Goal: Task Accomplishment & Management: Manage account settings

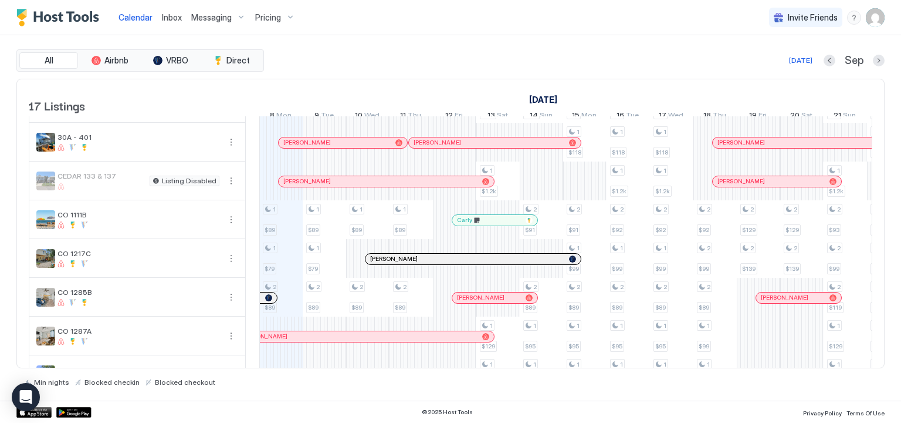
scroll to position [235, 0]
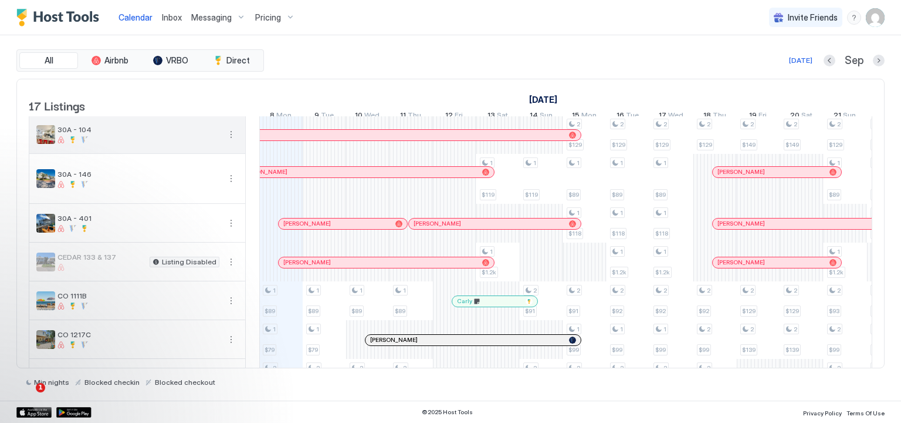
scroll to position [235, 0]
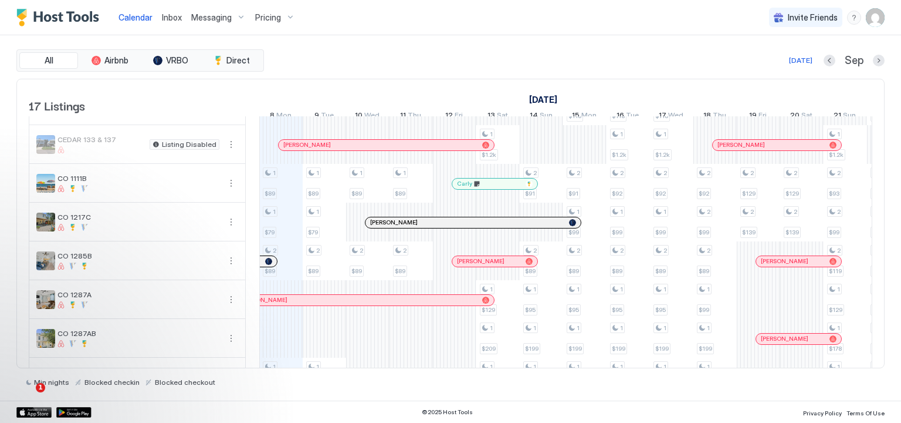
click at [871, 23] on img "User profile" at bounding box center [875, 17] width 19 height 19
click at [791, 66] on div "Settings" at bounding box center [809, 66] width 149 height 21
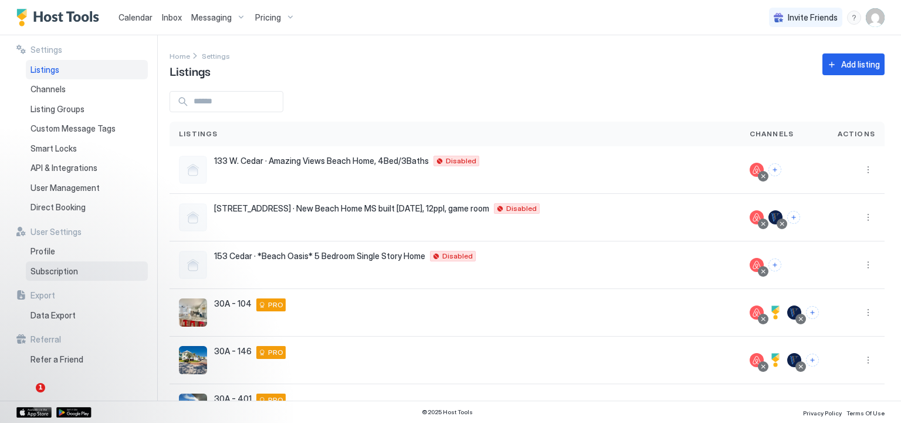
click at [70, 271] on span "Subscription" at bounding box center [55, 271] width 48 height 11
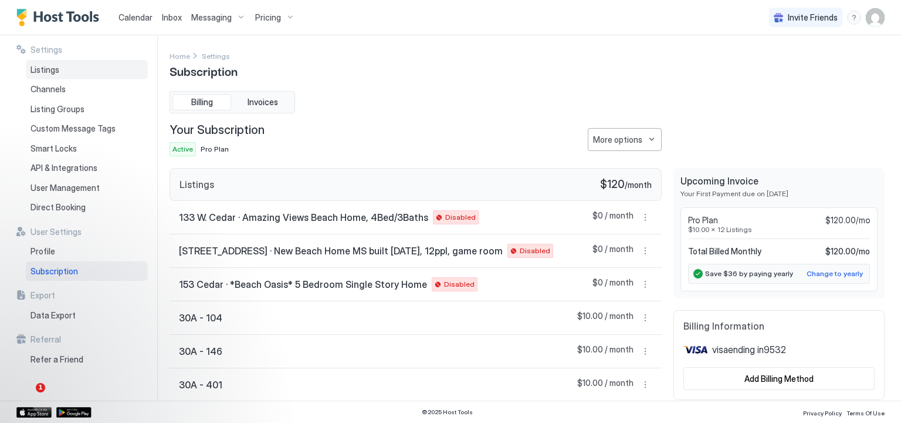
click at [40, 73] on span "Listings" at bounding box center [45, 70] width 29 height 11
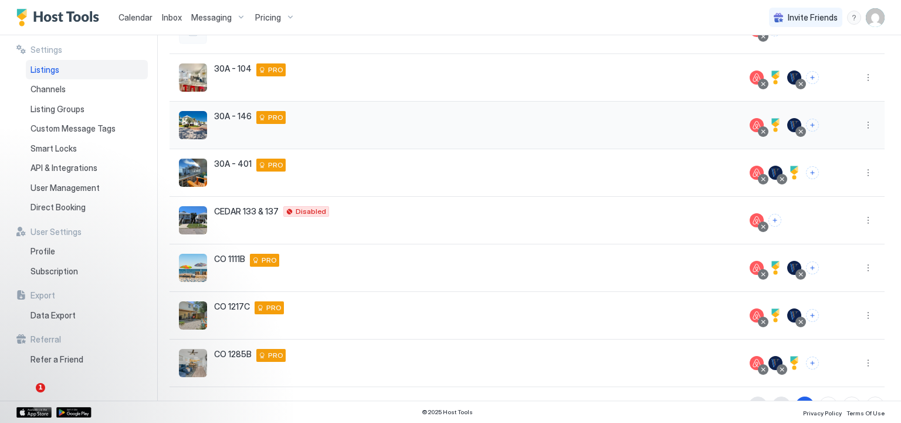
scroll to position [262, 0]
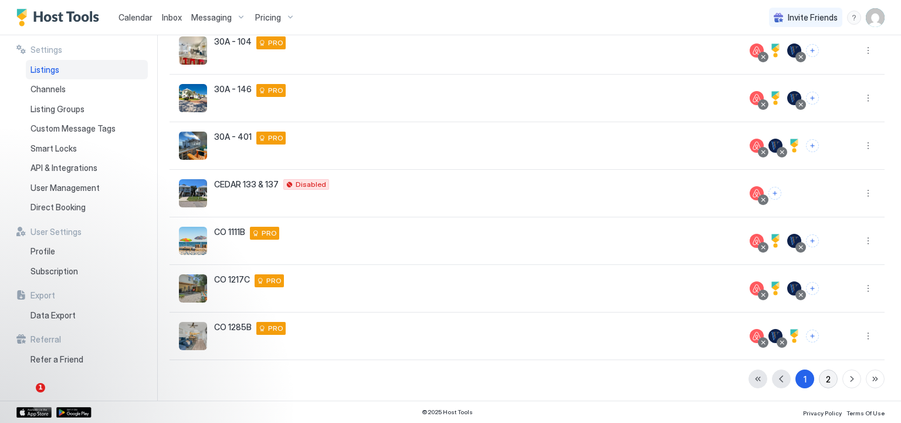
click at [824, 377] on button "2" at bounding box center [828, 378] width 19 height 19
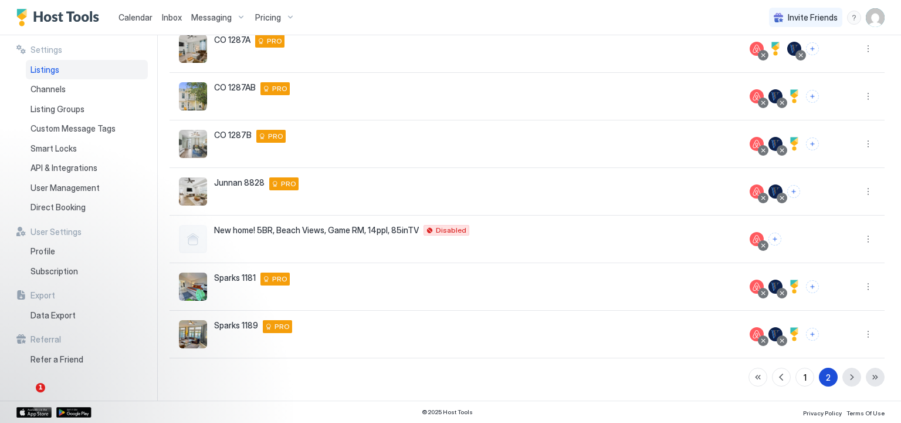
scroll to position [120, 0]
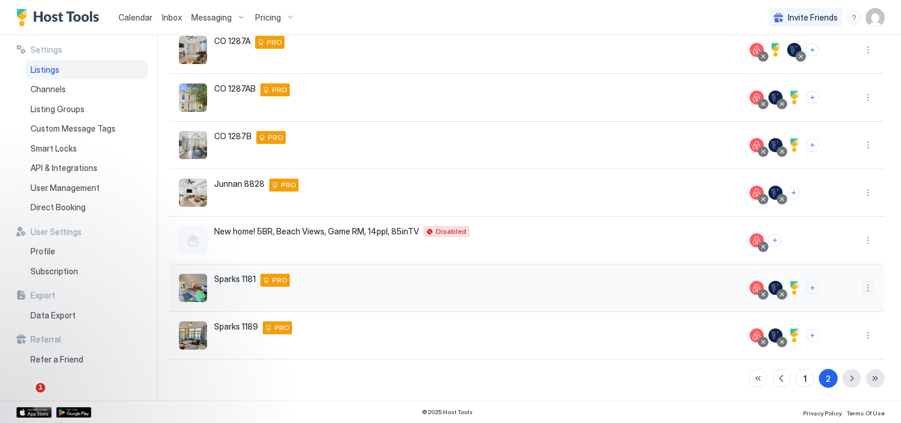
click at [864, 290] on button "More options" at bounding box center [868, 288] width 14 height 14
click at [815, 322] on span "Pricing" at bounding box center [818, 322] width 23 height 9
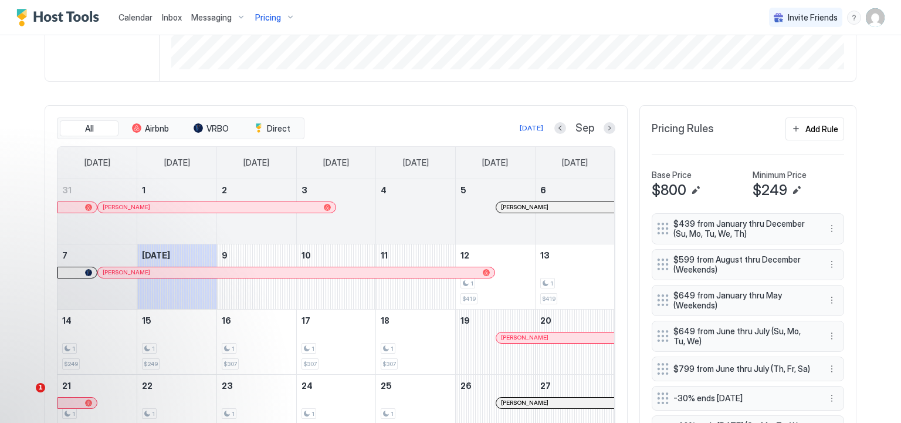
scroll to position [293, 0]
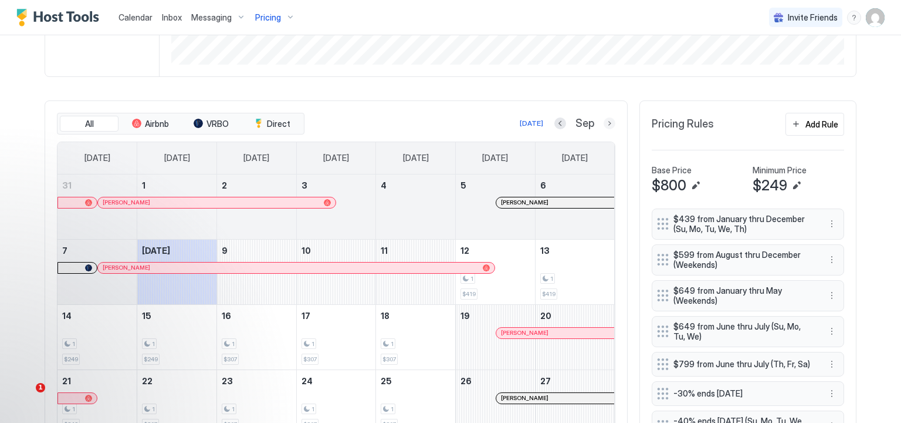
click at [604, 126] on button "Next month" at bounding box center [610, 123] width 12 height 12
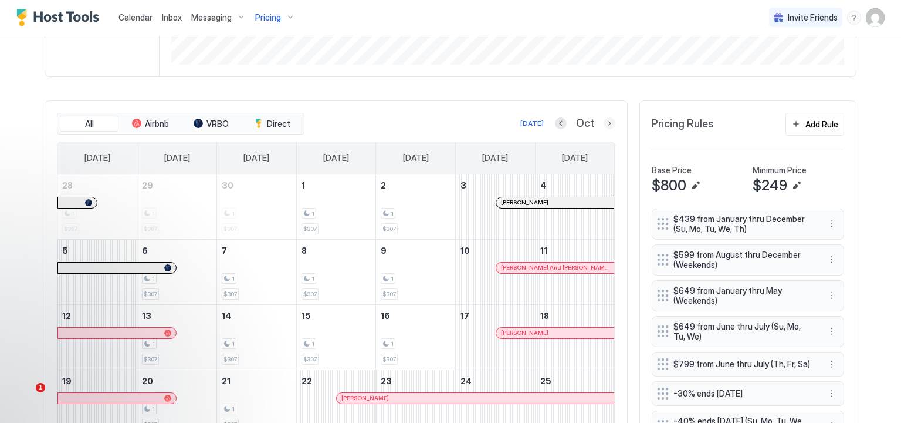
click at [604, 121] on button "Next month" at bounding box center [610, 123] width 12 height 12
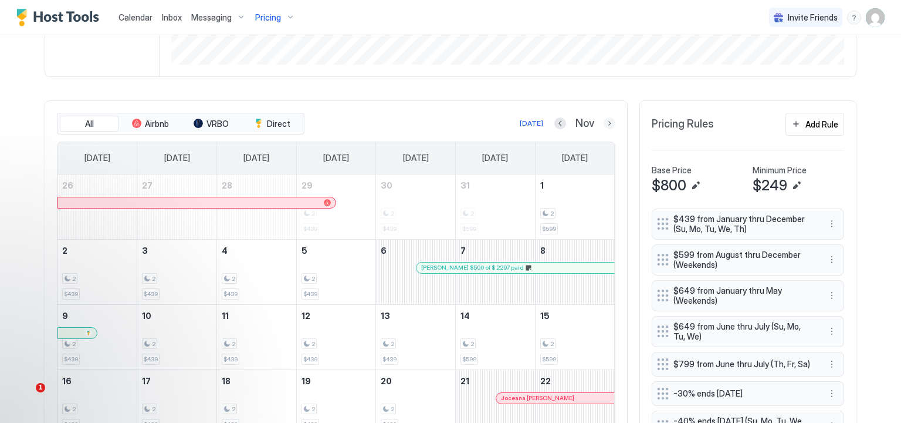
click at [604, 125] on button "Next month" at bounding box center [610, 123] width 12 height 12
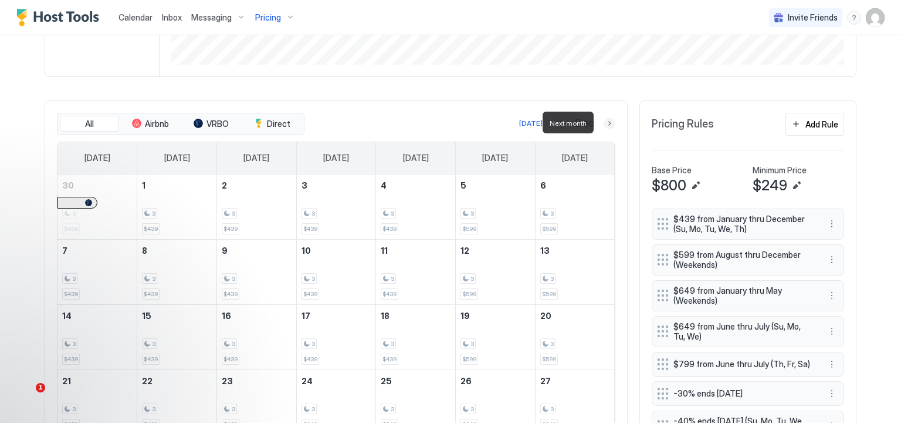
click at [604, 125] on button "Next month" at bounding box center [610, 123] width 12 height 12
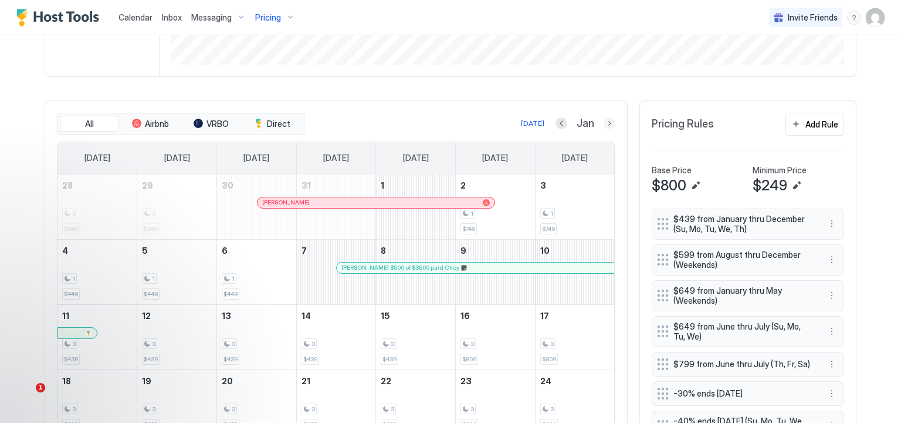
click at [604, 125] on button "Next month" at bounding box center [610, 123] width 12 height 12
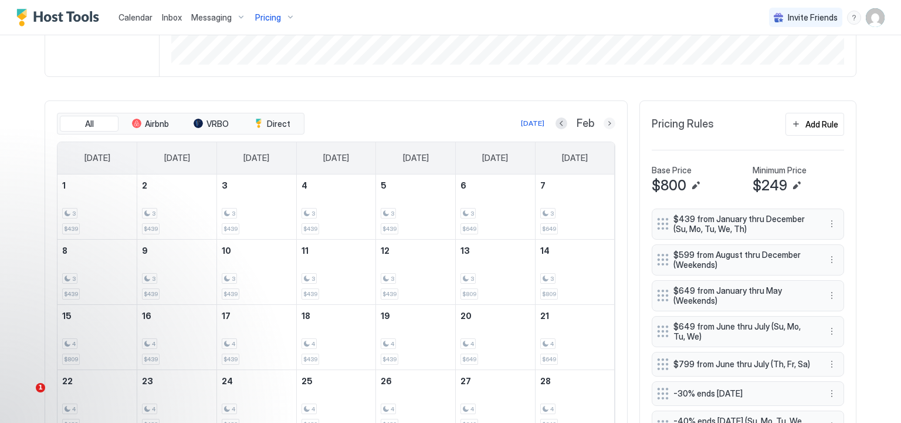
click at [604, 120] on button "Next month" at bounding box center [610, 123] width 12 height 12
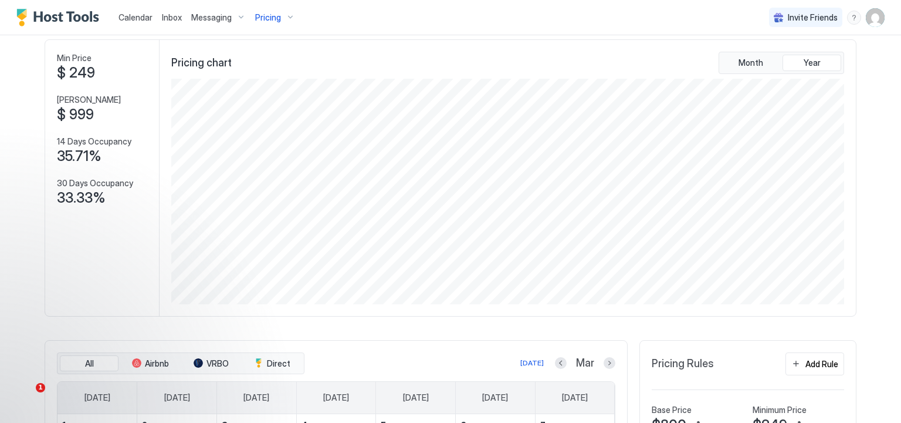
scroll to position [0, 0]
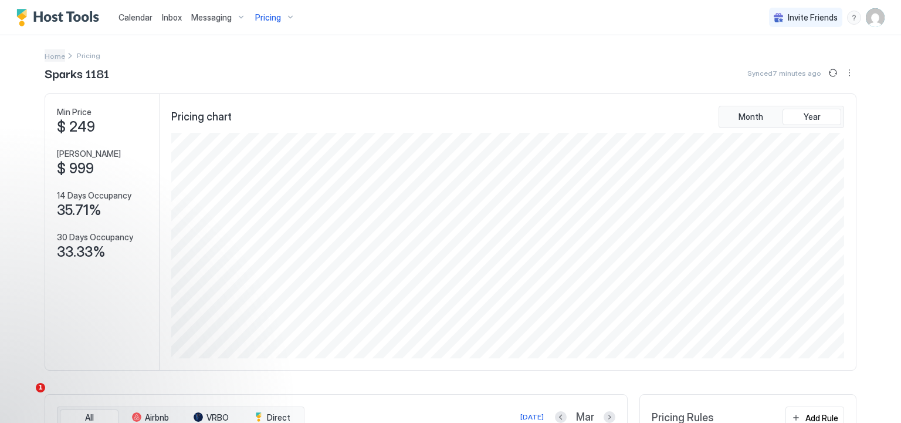
click at [52, 55] on span "Home" at bounding box center [55, 56] width 21 height 9
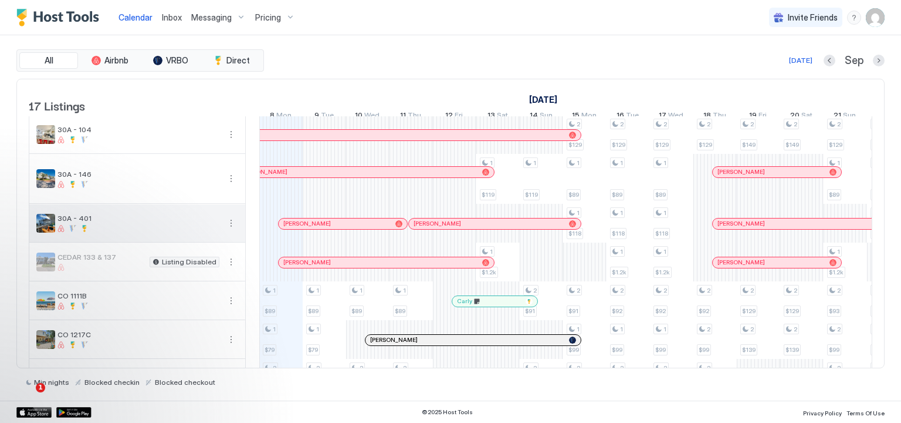
scroll to position [235, 0]
